Goal: Navigation & Orientation: Go to known website

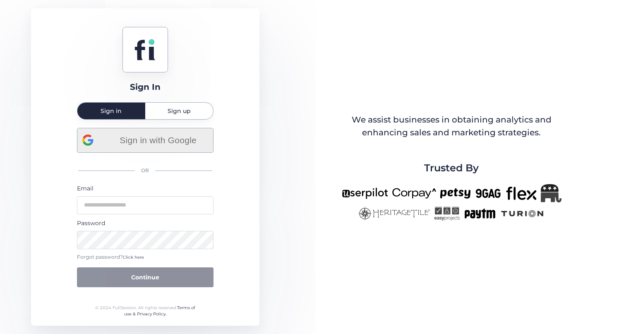
click at [182, 146] on span "Sign in with Google" at bounding box center [158, 140] width 100 height 14
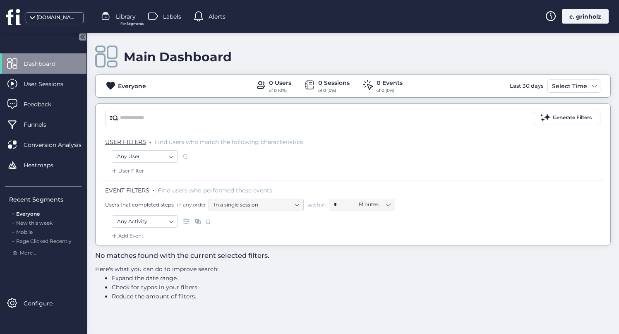
click at [55, 24] on div "moveboss.us" at bounding box center [46, 16] width 93 height 33
click at [53, 21] on div "moveboss.us" at bounding box center [56, 18] width 41 height 8
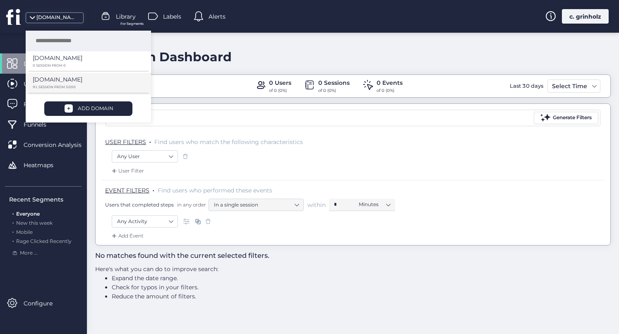
click at [61, 75] on p "[DOMAIN_NAME]" at bounding box center [58, 79] width 50 height 9
